Goal: Task Accomplishment & Management: Manage account settings

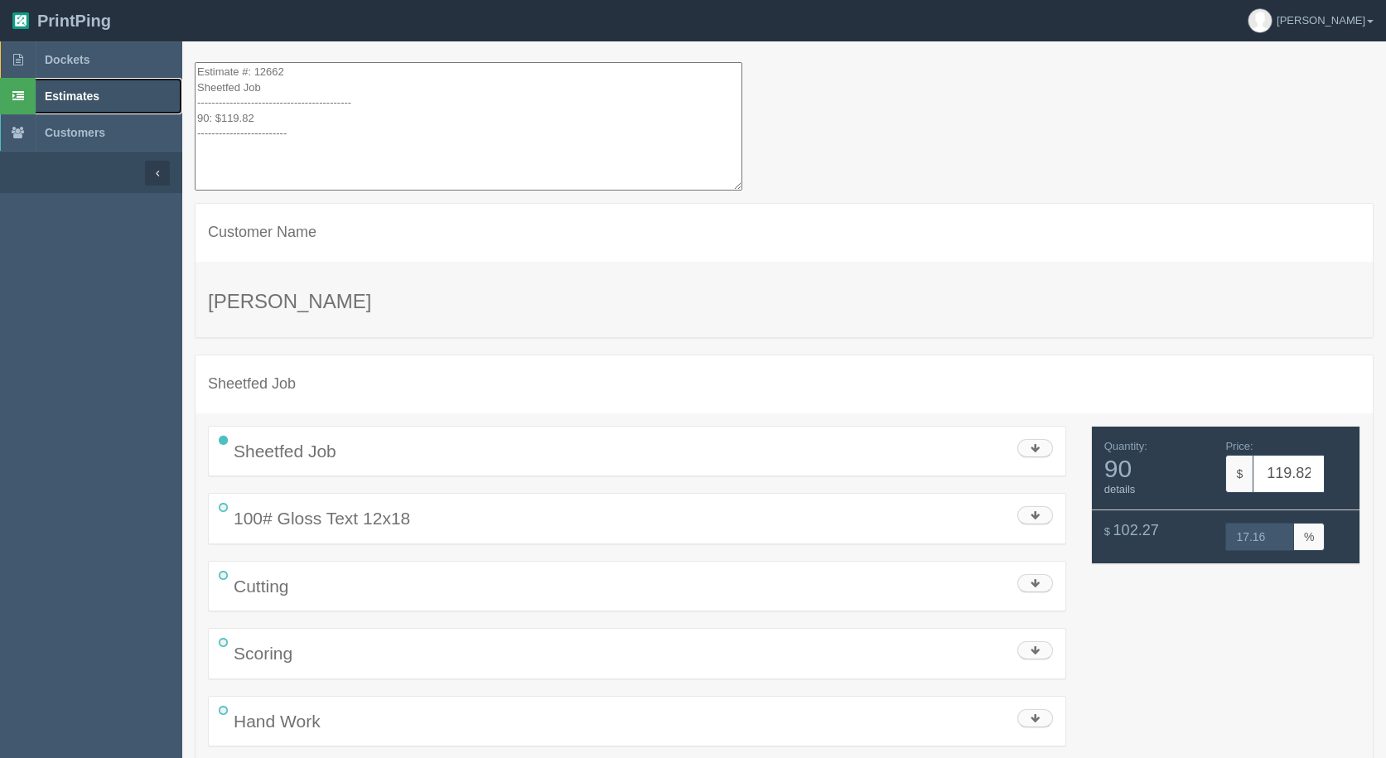
click at [72, 96] on span "Estimates" at bounding box center [72, 95] width 55 height 13
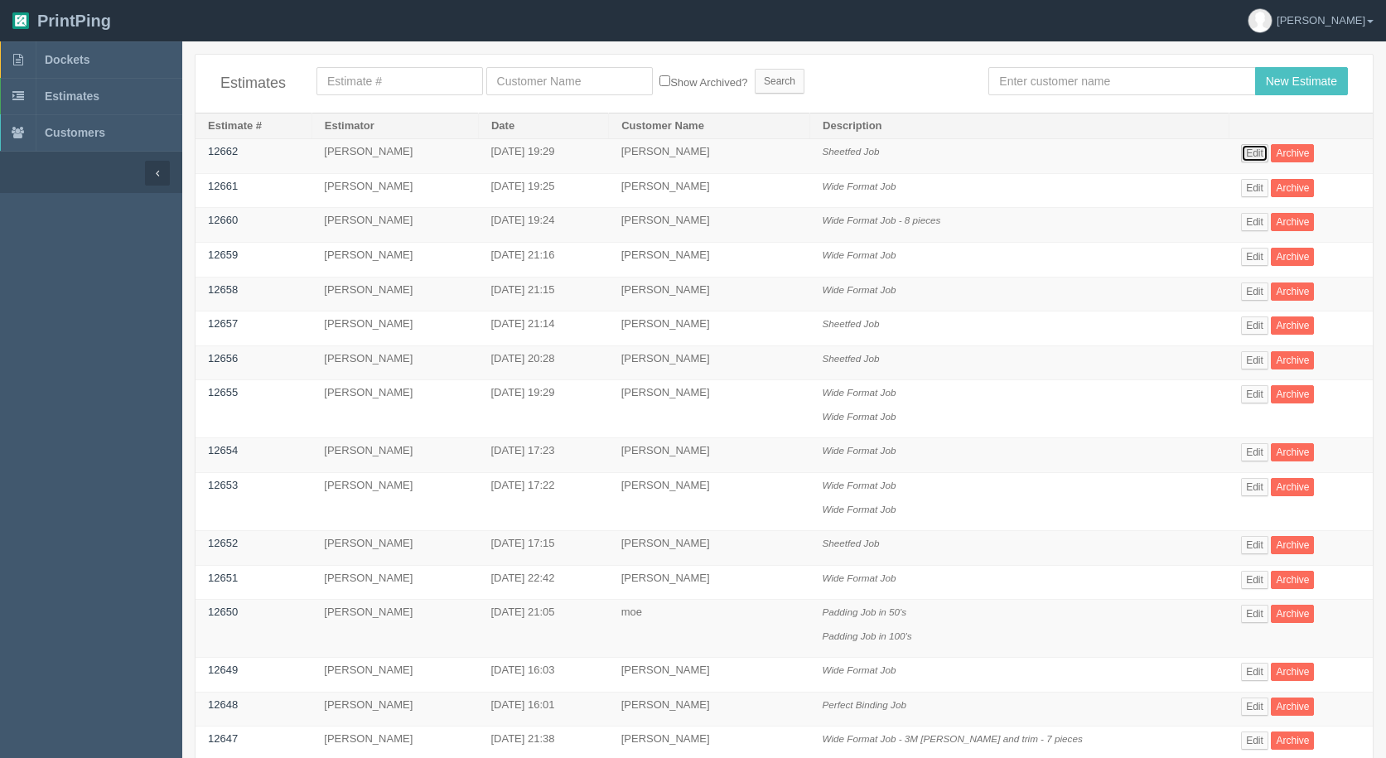
click at [1246, 151] on link "Edit" at bounding box center [1254, 153] width 27 height 18
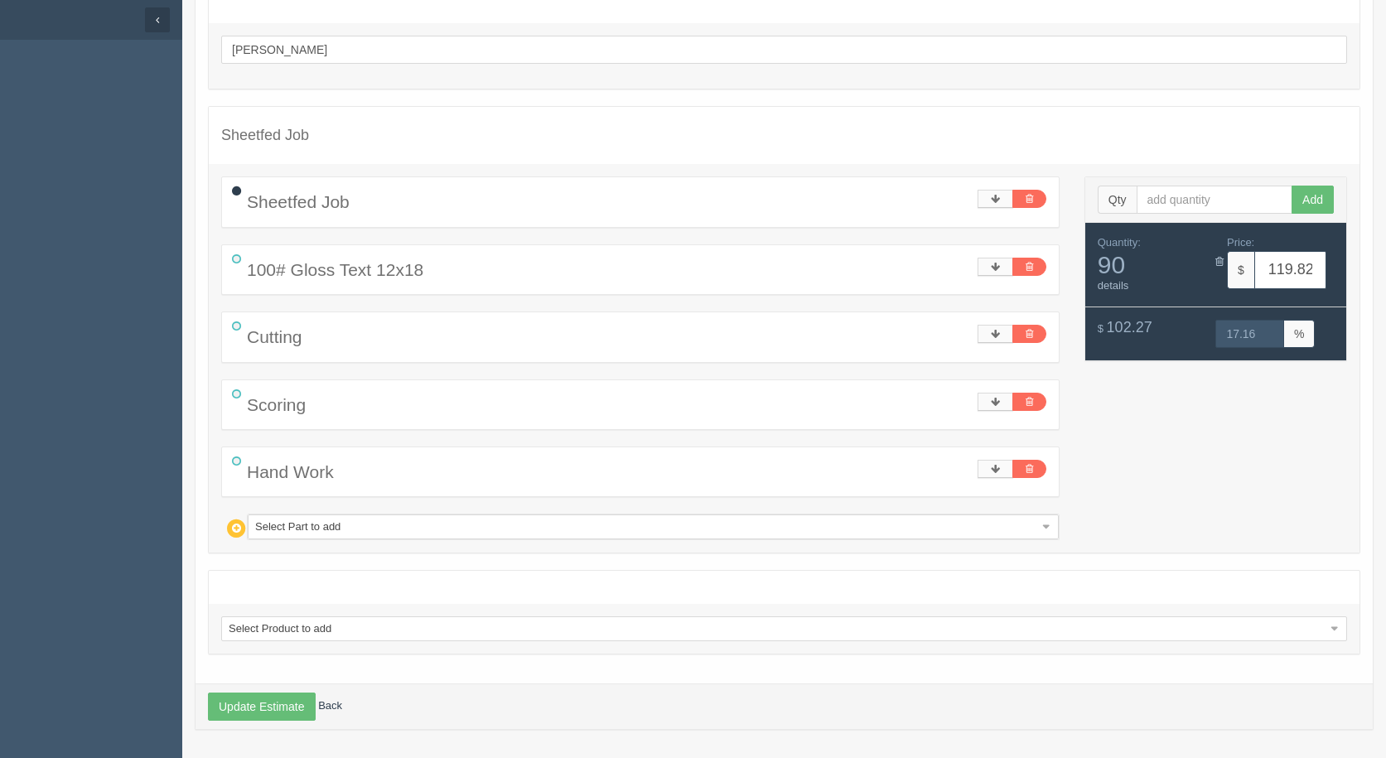
scroll to position [154, 0]
click at [988, 398] on link at bounding box center [996, 401] width 36 height 18
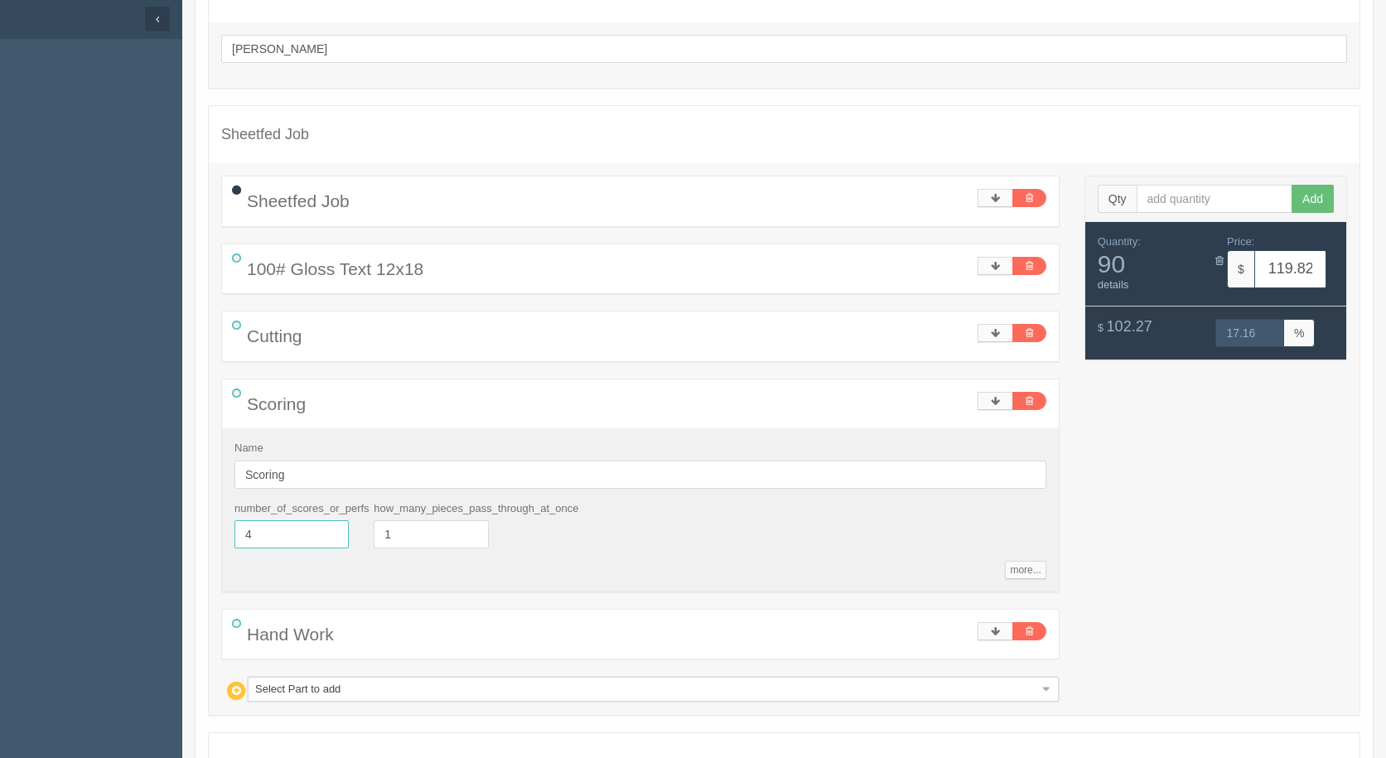
drag, startPoint x: 264, startPoint y: 533, endPoint x: 142, endPoint y: 510, distance: 123.8
click at [145, 511] on section "Dockets Estimates Customers" at bounding box center [693, 404] width 1386 height 1034
type input "2"
type input "119.45"
type input "17.17"
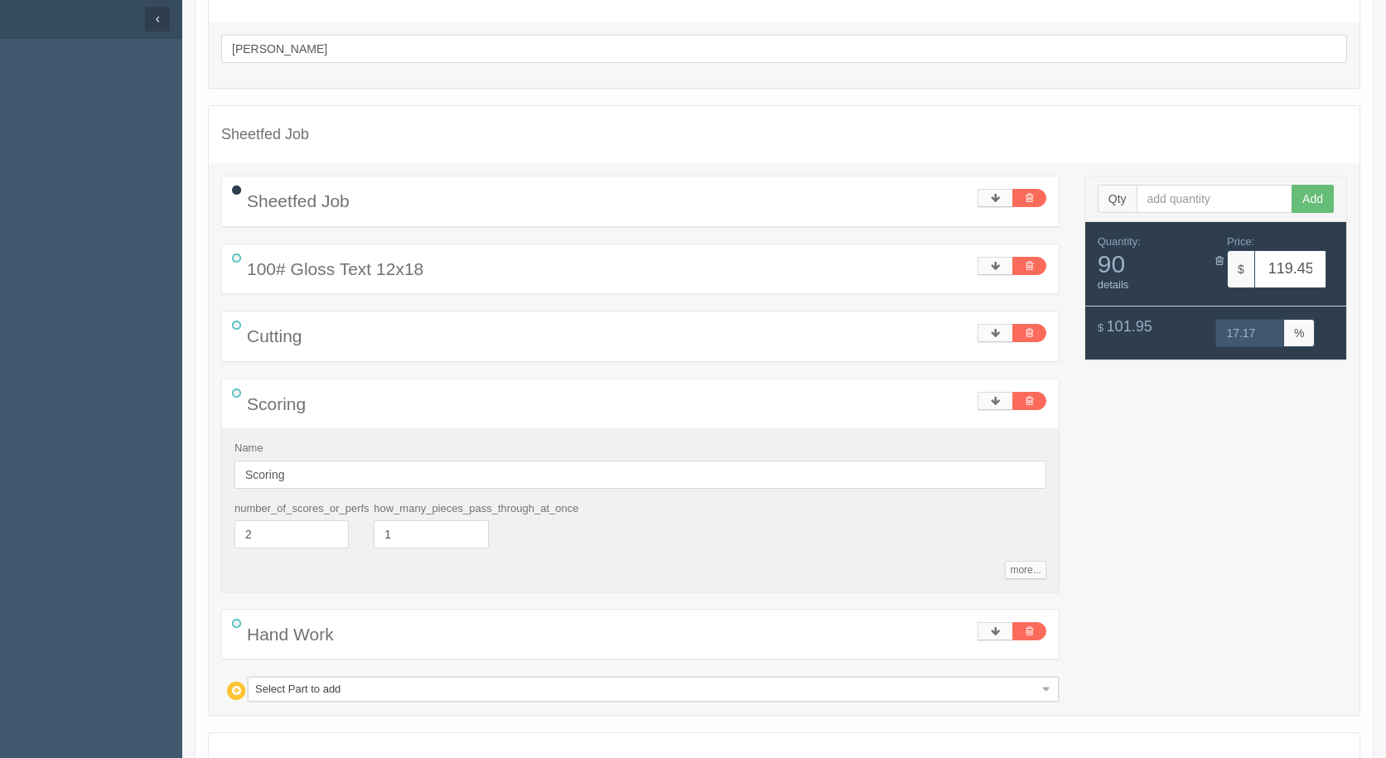
click at [1003, 186] on div "Sheetfed Job" at bounding box center [640, 200] width 837 height 49
click at [992, 207] on link at bounding box center [996, 198] width 36 height 18
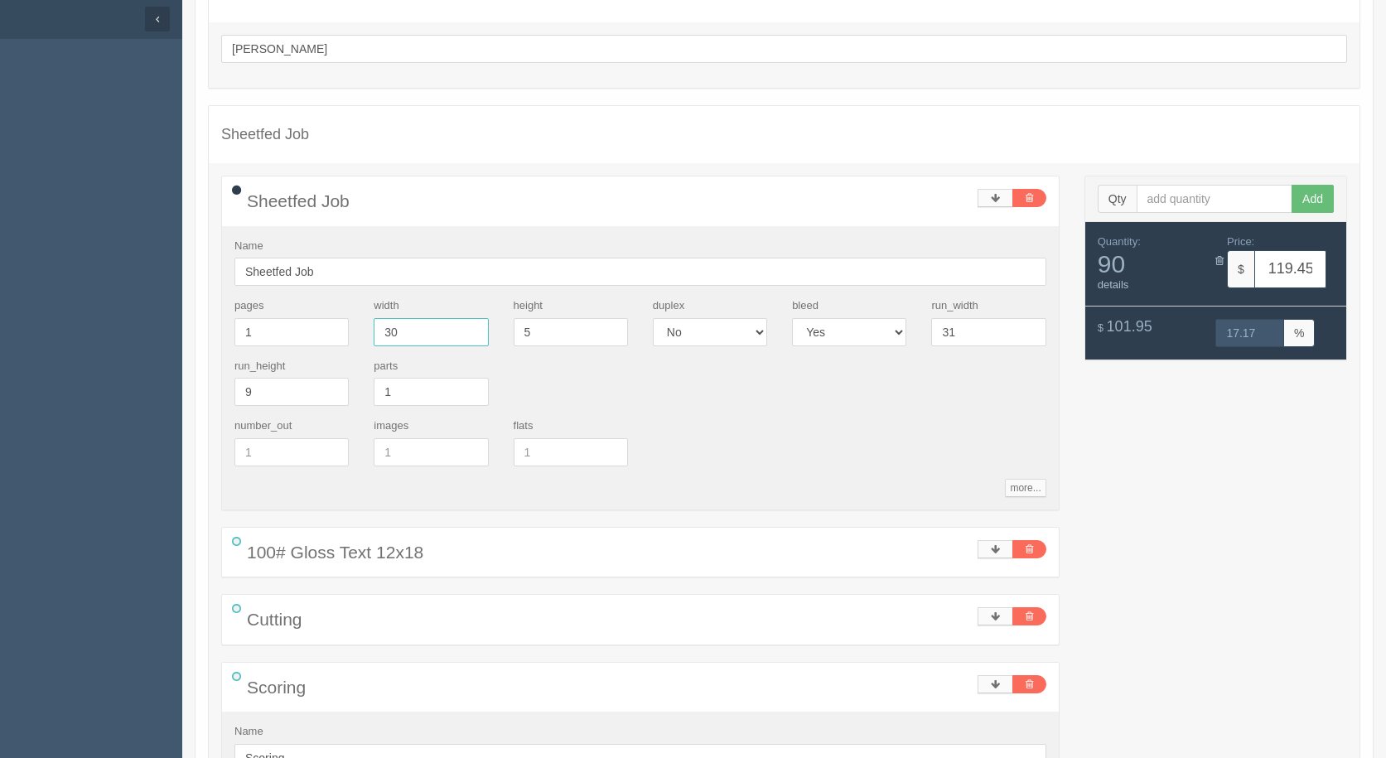
drag, startPoint x: 471, startPoint y: 331, endPoint x: 159, endPoint y: 296, distance: 313.4
click at [162, 297] on section "Dockets Estimates Customers" at bounding box center [693, 546] width 1386 height 1318
type input "15"
type input "12"
type input "114.25"
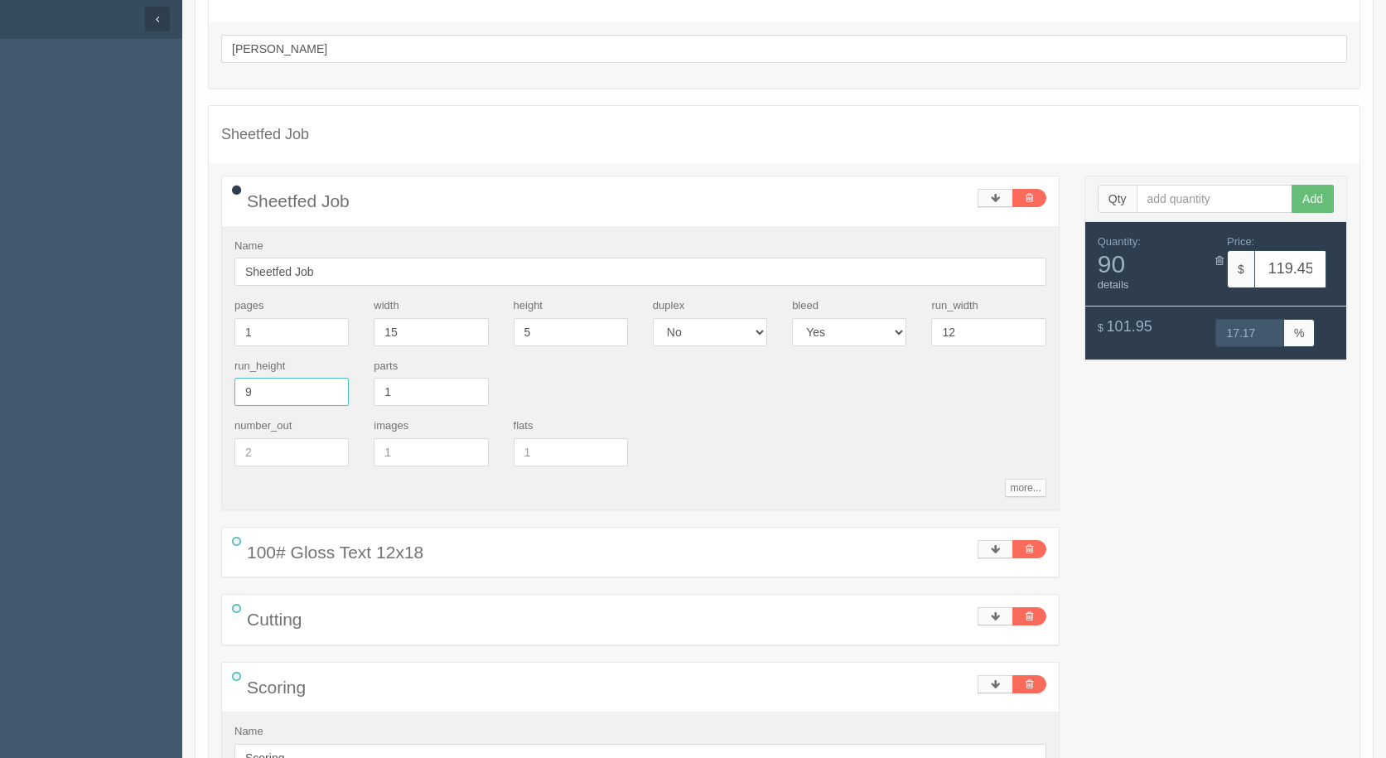
type input "15.00"
type input "18"
type input "119.45"
type input "17.17"
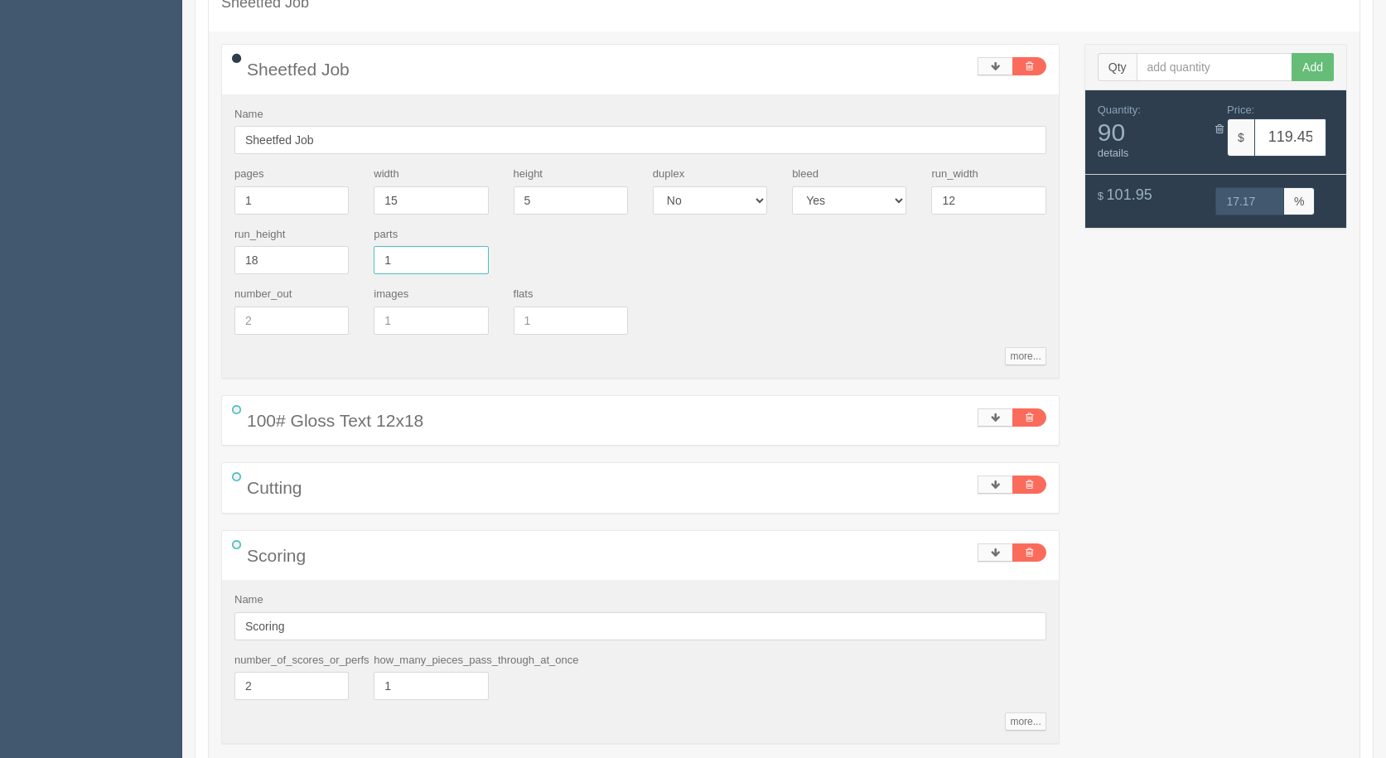
scroll to position [568, 0]
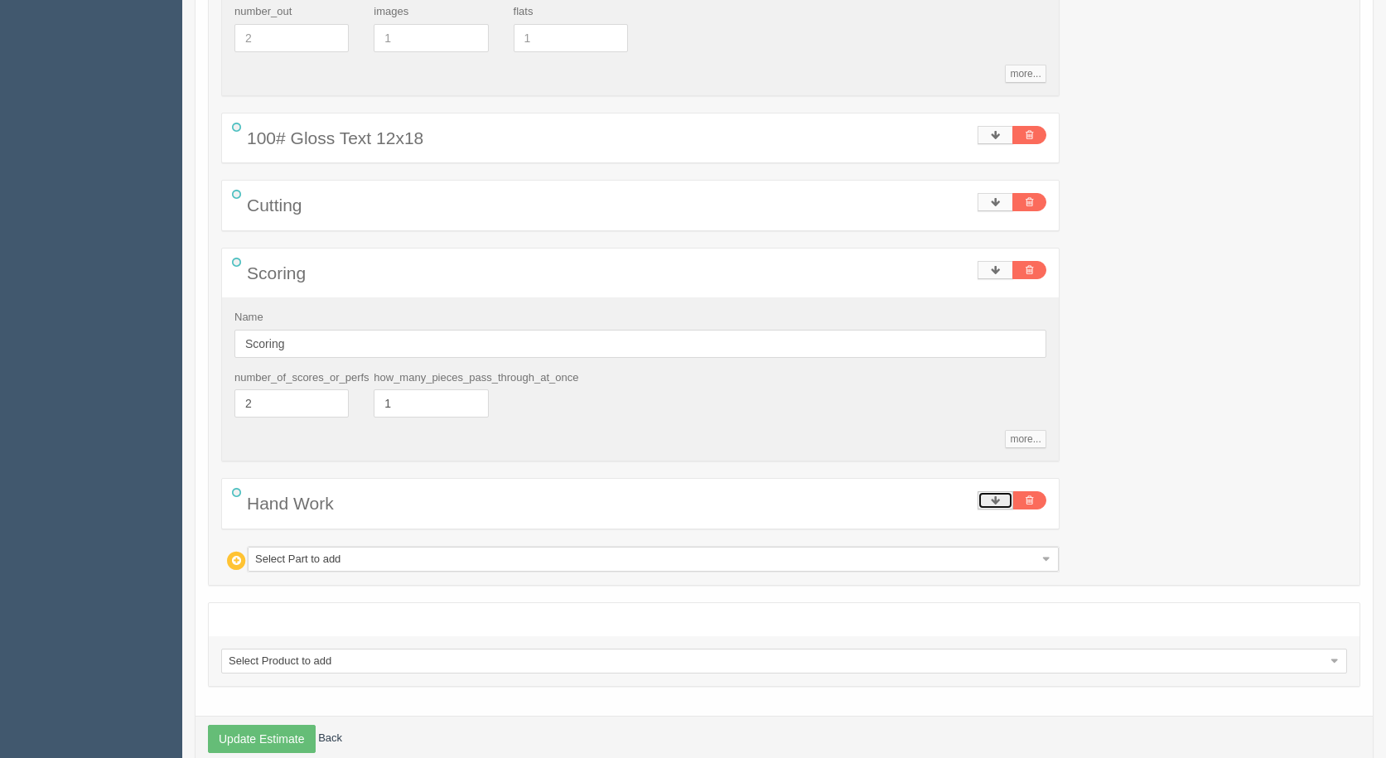
click at [984, 498] on link at bounding box center [996, 500] width 36 height 18
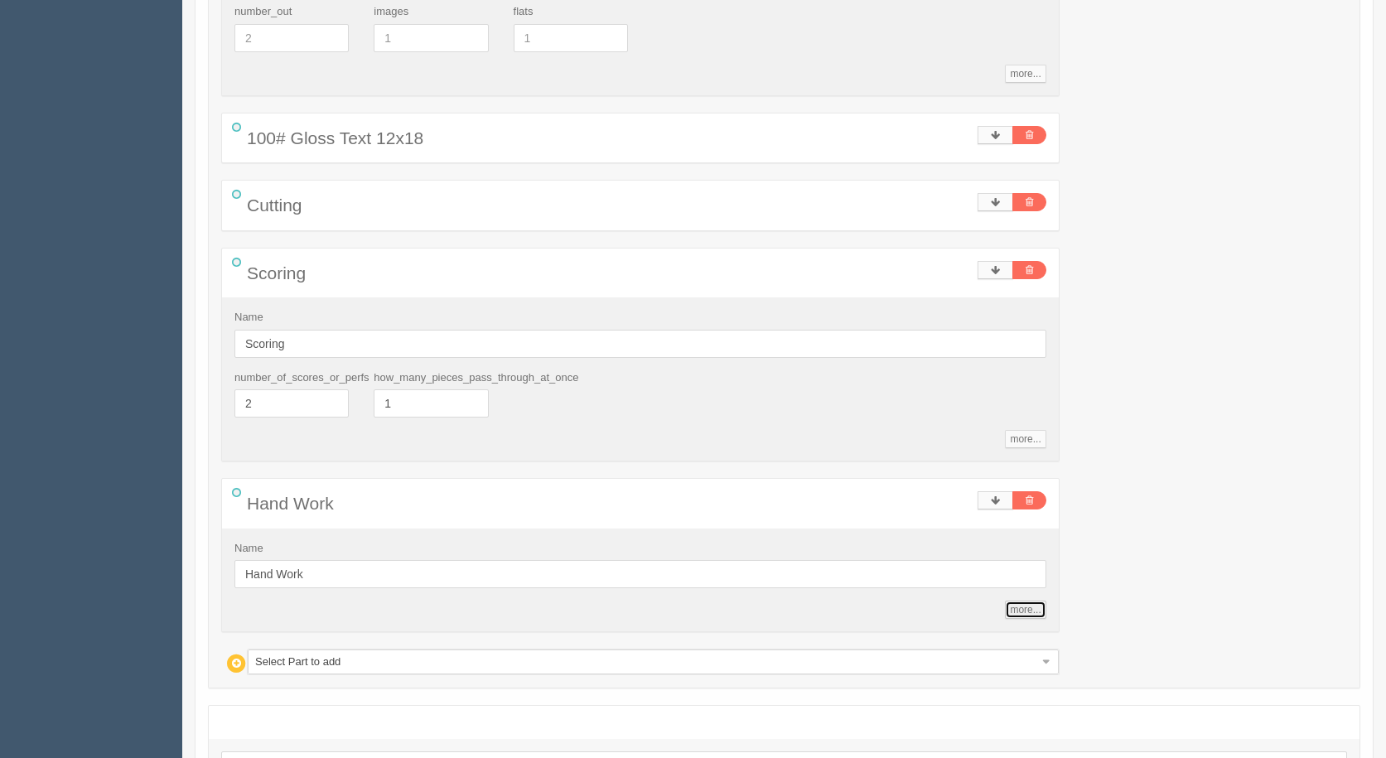
click at [1018, 609] on link "more..." at bounding box center [1025, 610] width 41 height 18
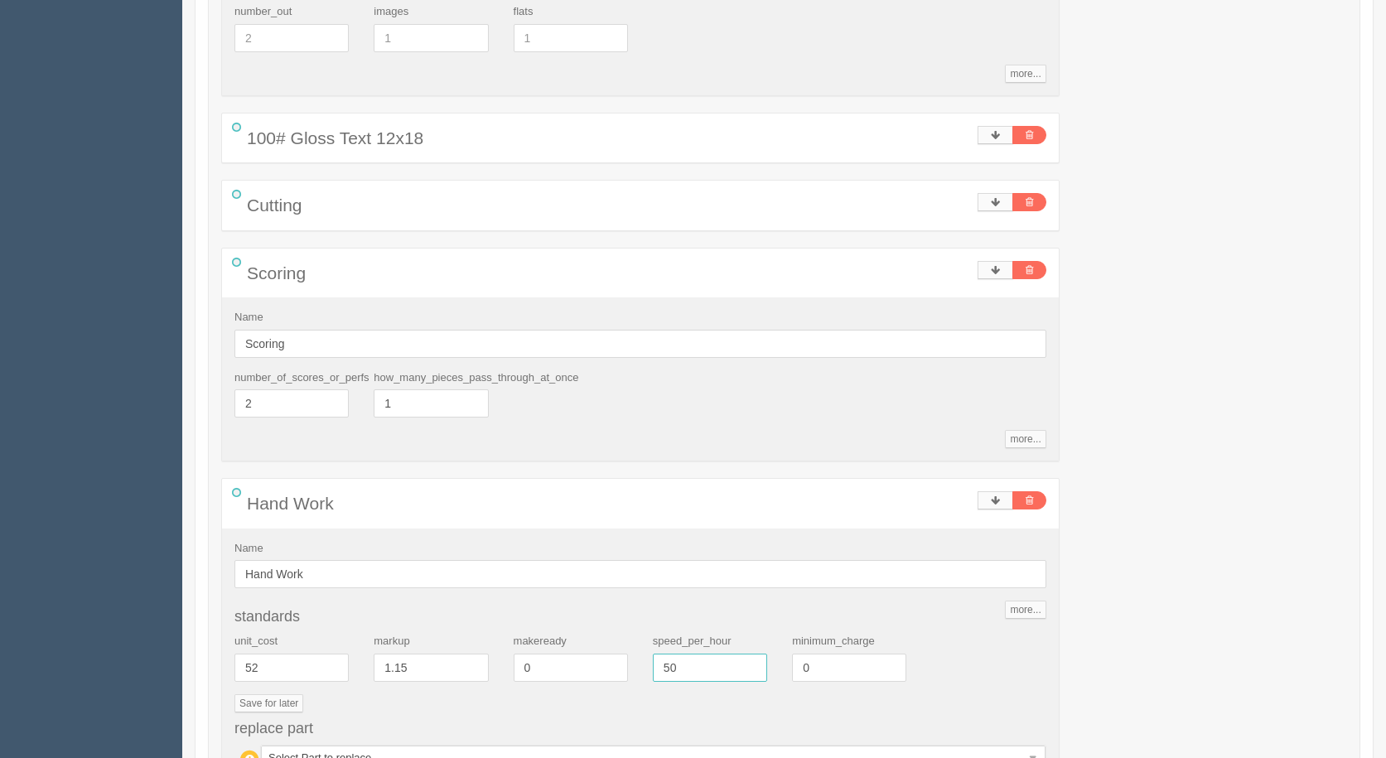
drag, startPoint x: 703, startPoint y: 668, endPoint x: 465, endPoint y: 616, distance: 244.1
click at [480, 624] on div "standards unit_cost 52 markup 1.15 makeready 0 speed_per_hour 50 minimum_charge…" at bounding box center [640, 690] width 812 height 162
type input "100"
type input "65.63"
type input "19.00"
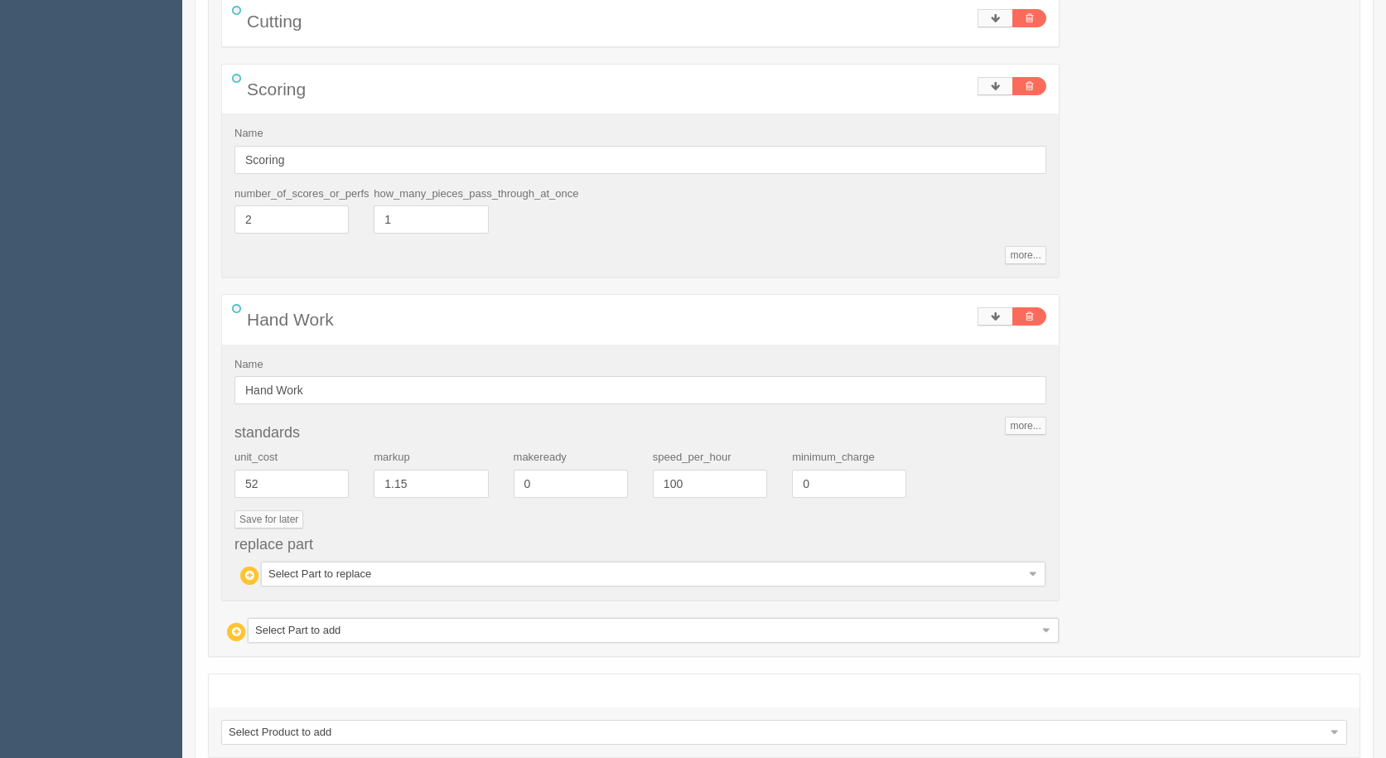
scroll to position [857, 0]
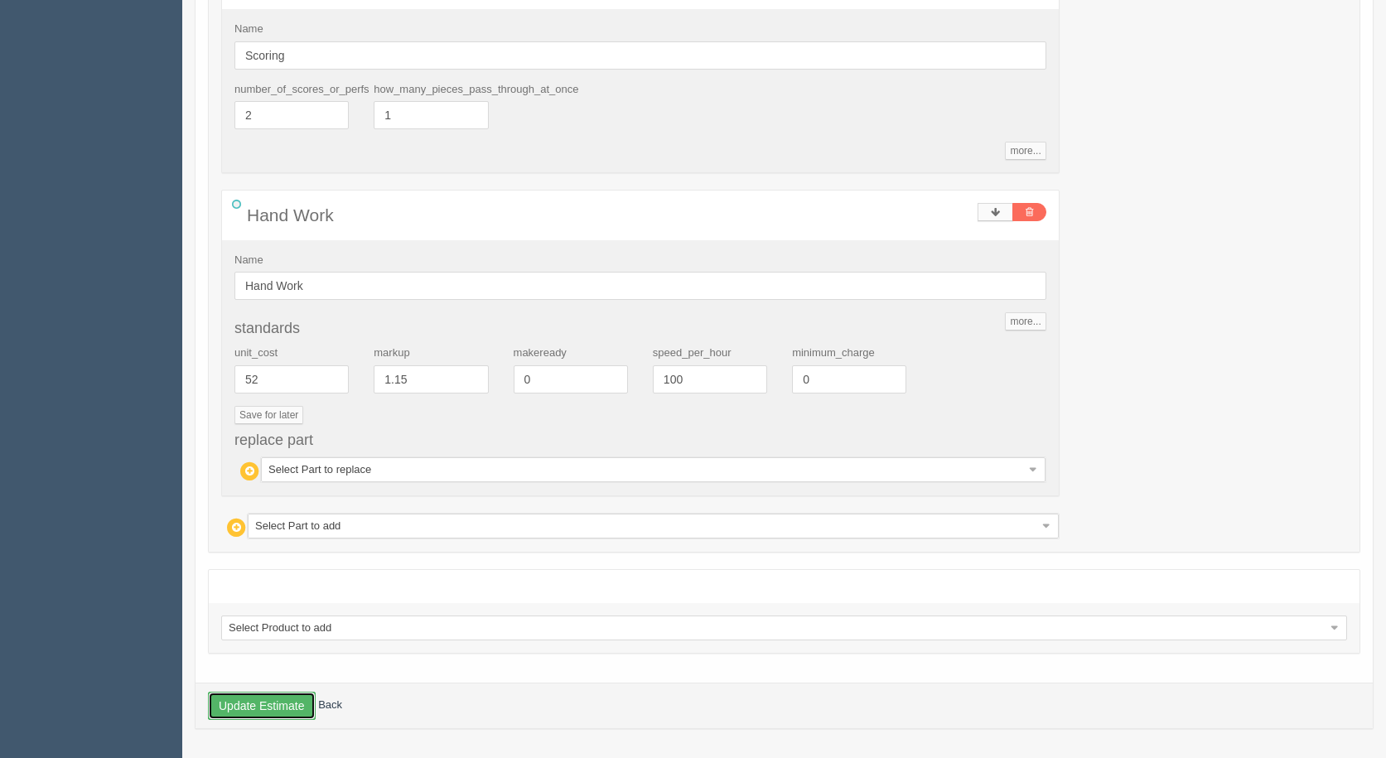
click at [238, 697] on button "Update Estimate" at bounding box center [262, 706] width 108 height 28
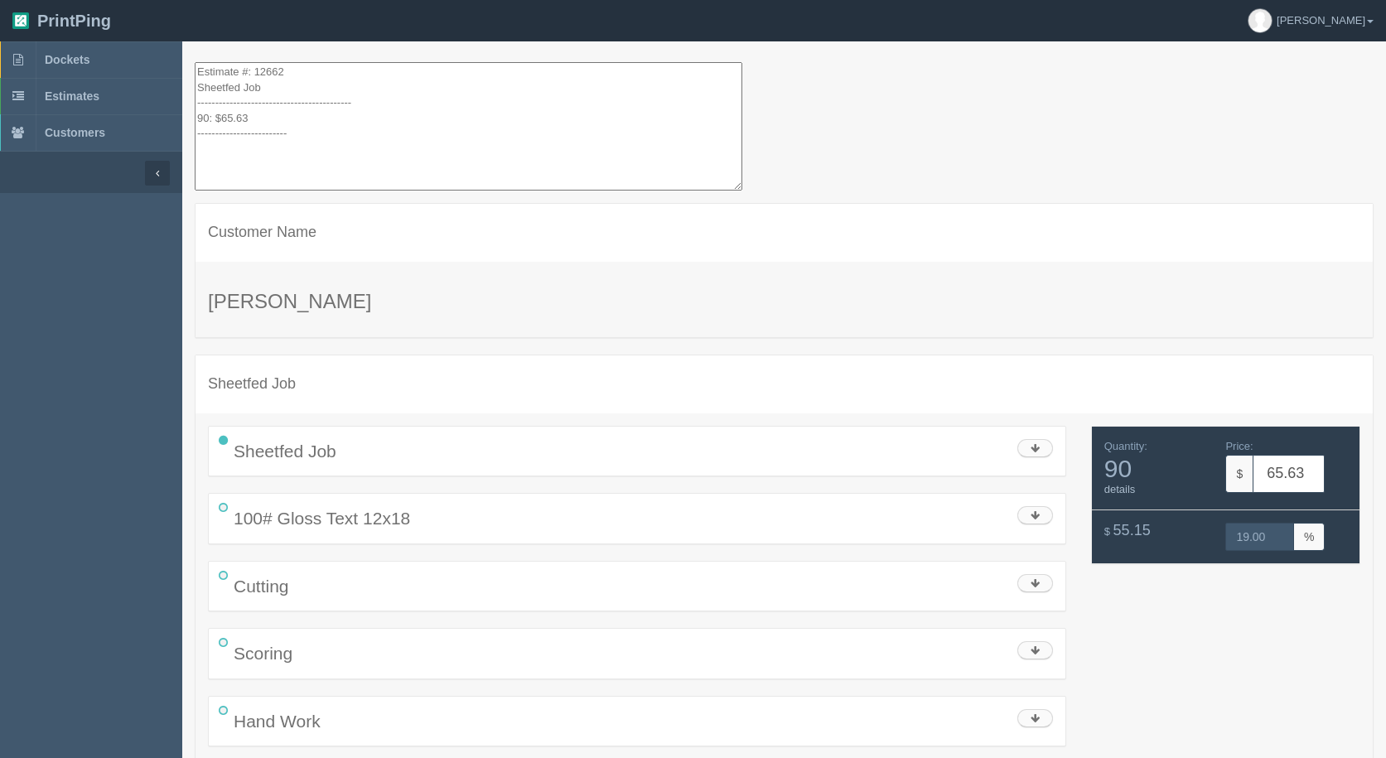
drag, startPoint x: 283, startPoint y: 147, endPoint x: 55, endPoint y: -72, distance: 317.0
click at [55, 0] on html "PrintPing [PERSON_NAME] Administration Edit account ( [EMAIL_ADDRESS][DOMAIN_NA…" at bounding box center [693, 410] width 1386 height 821
